Goal: Find contact information: Find contact information

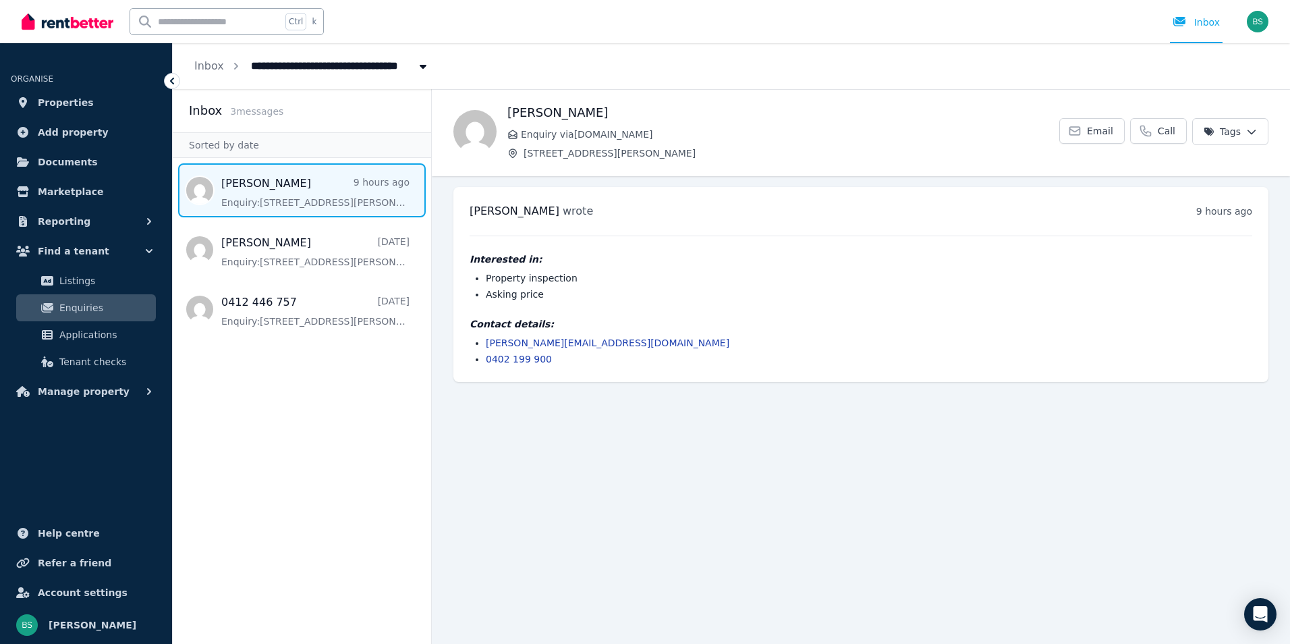
click at [641, 335] on div "Contact details: [PERSON_NAME][EMAIL_ADDRESS][DOMAIN_NAME] 0402 199 900" at bounding box center [861, 341] width 783 height 49
drag, startPoint x: 640, startPoint y: 339, endPoint x: 479, endPoint y: 337, distance: 161.3
click at [479, 337] on ul "[PERSON_NAME][EMAIL_ADDRESS][DOMAIN_NAME] 0402 199 900" at bounding box center [861, 351] width 783 height 30
copy link "[PERSON_NAME][EMAIL_ADDRESS][DOMAIN_NAME]"
click at [650, 341] on li "renee@abilityhubservices.com.au" at bounding box center [869, 342] width 767 height 13
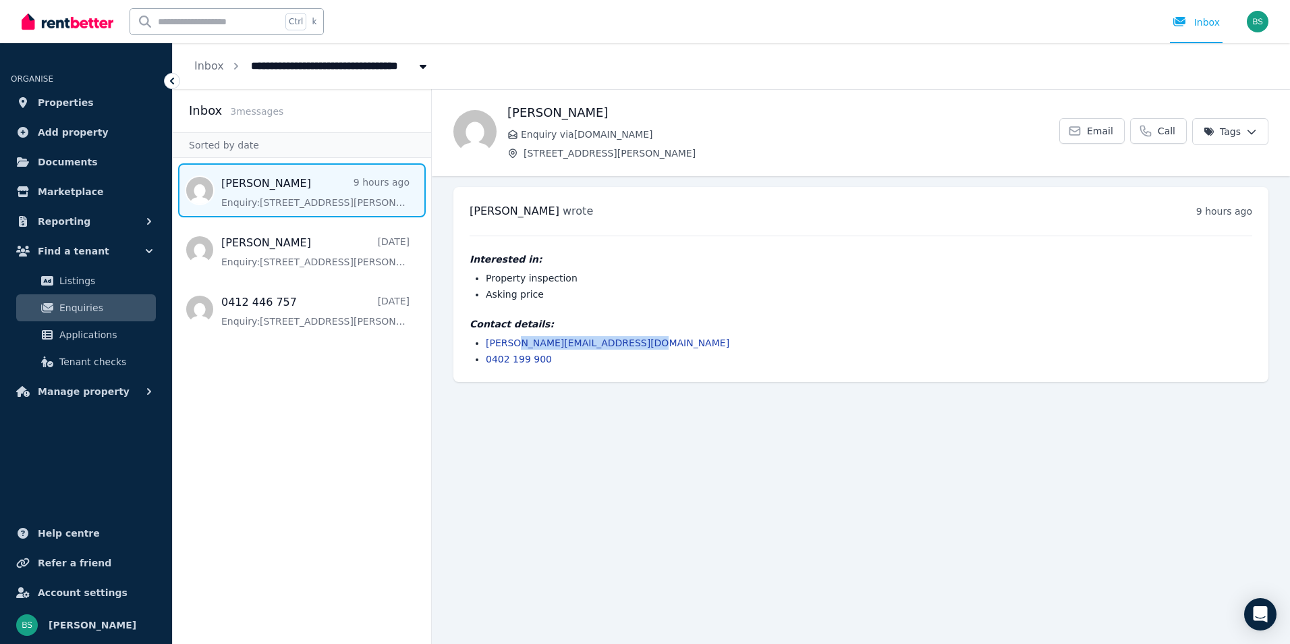
drag, startPoint x: 639, startPoint y: 340, endPoint x: 520, endPoint y: 343, distance: 119.5
click at [520, 343] on li "renee@abilityhubservices.com.au" at bounding box center [869, 342] width 767 height 13
copy link "abilityhubservices.com.au"
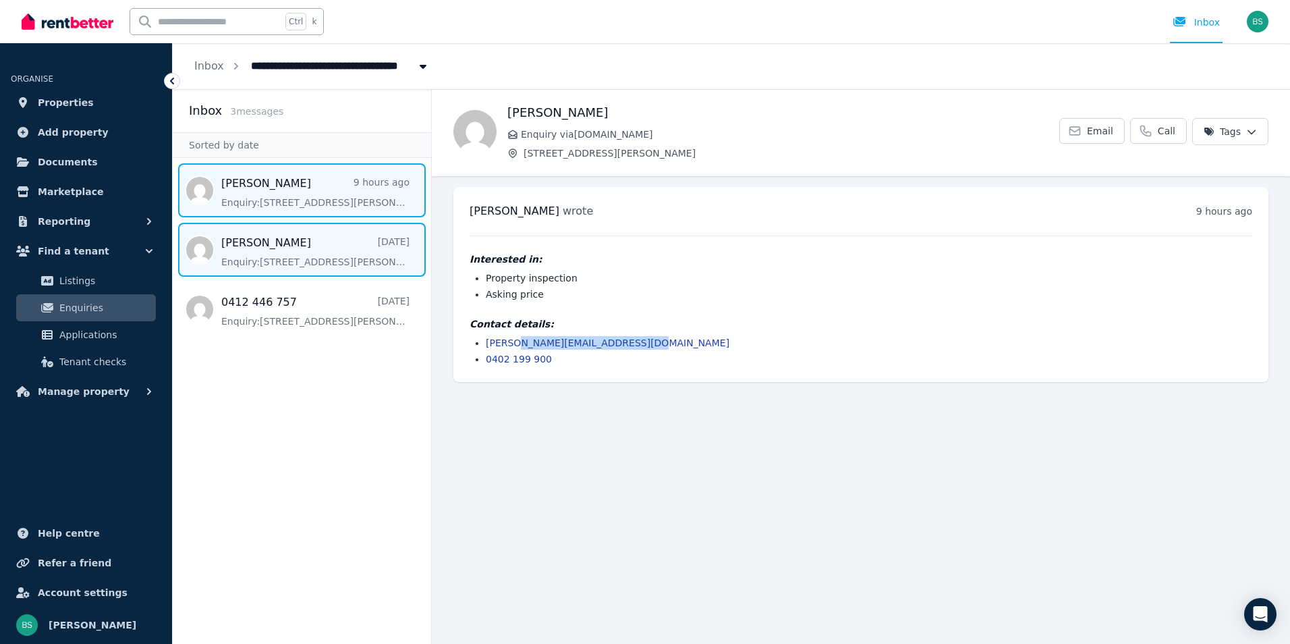
click at [330, 241] on span "Message list" at bounding box center [302, 250] width 258 height 54
